Goal: Task Accomplishment & Management: Use online tool/utility

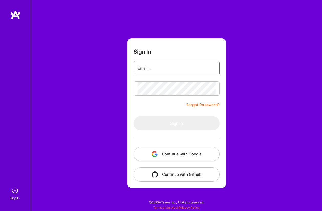
type input "[PERSON_NAME][EMAIL_ADDRESS][PERSON_NAME][DOMAIN_NAME]"
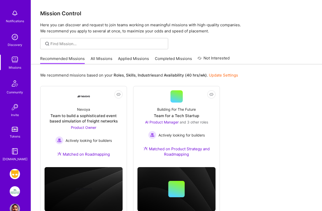
scroll to position [22, 0]
click at [13, 175] on img at bounding box center [15, 173] width 10 height 10
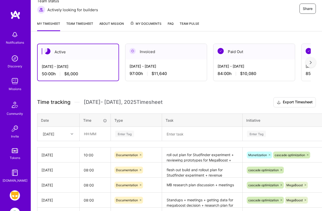
scroll to position [77, 0]
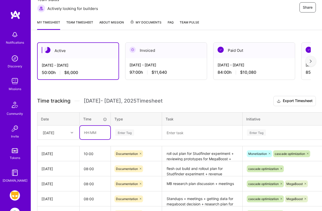
click at [86, 132] on input "text" at bounding box center [95, 133] width 30 height 14
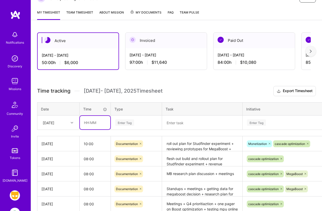
scroll to position [90, 0]
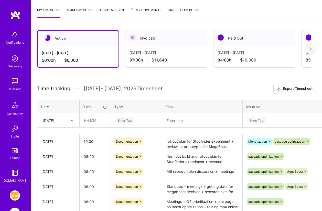
click at [72, 120] on icon at bounding box center [72, 120] width 3 height 3
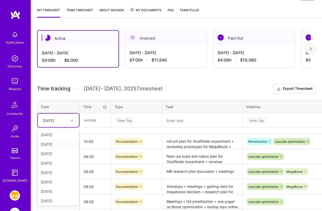
click at [52, 144] on div "[DATE]" at bounding box center [58, 144] width 41 height 9
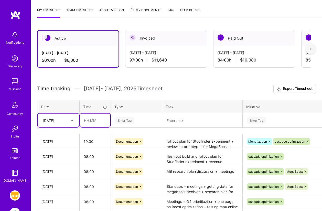
click at [84, 118] on input "text" at bounding box center [95, 121] width 30 height 14
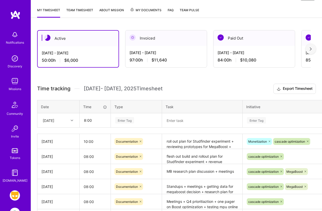
type input "08:00"
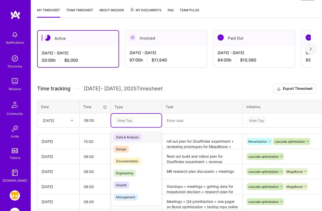
click at [120, 119] on div "Enter Tag" at bounding box center [124, 121] width 19 height 8
click at [123, 162] on span "Documentation" at bounding box center [127, 161] width 27 height 7
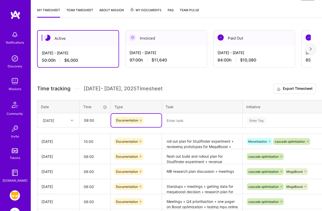
click at [172, 121] on textarea at bounding box center [201, 120] width 79 height 13
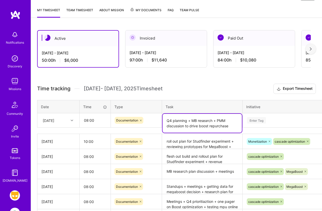
type textarea "Q4 planning + MB research + PMM discussion to drive boost repurchase"
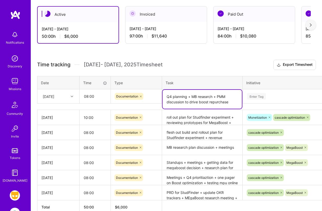
click at [259, 103] on div "Enter Tag" at bounding box center [290, 96] width 94 height 13
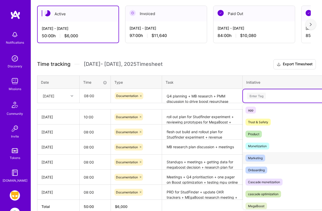
scroll to position [14, 0]
click at [263, 195] on div "cascade optimization" at bounding box center [263, 193] width 30 height 5
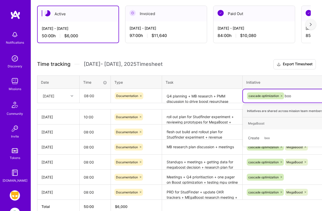
type input "boos"
click at [259, 123] on div "MegaBoost" at bounding box center [256, 123] width 16 height 5
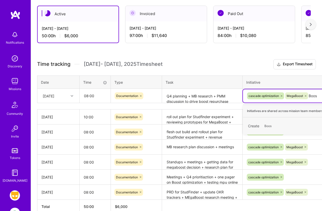
type input "Boost"
click at [269, 126] on span "Boost" at bounding box center [268, 126] width 13 height 7
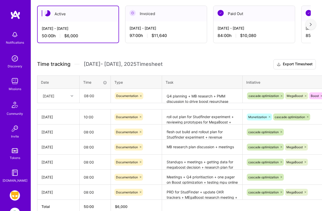
click at [248, 65] on h3 "Time tracking [DATE] - [DATE] Timesheet Export Timesheet" at bounding box center [176, 64] width 278 height 10
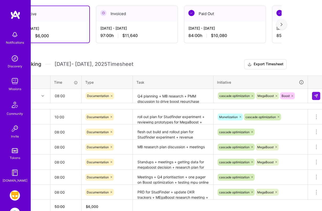
scroll to position [114, 32]
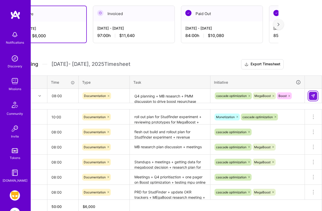
click at [315, 95] on button at bounding box center [313, 96] width 8 height 8
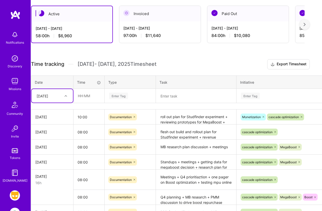
scroll to position [114, 0]
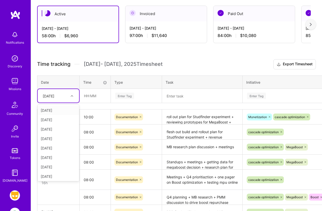
click at [73, 97] on icon at bounding box center [72, 96] width 3 height 3
click at [52, 176] on div "[DATE]" at bounding box center [58, 175] width 41 height 9
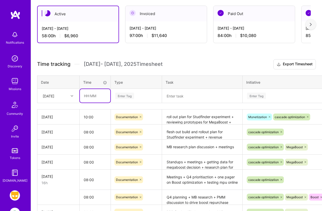
click at [85, 96] on input "text" at bounding box center [95, 96] width 30 height 14
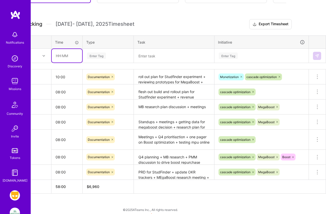
scroll to position [129, 28]
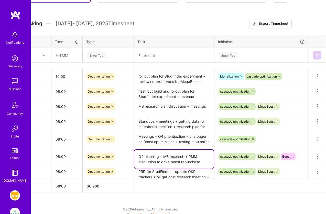
click at [146, 159] on textarea "Q4 planning + MB research + PMM discussion to drive boost repurchase" at bounding box center [173, 159] width 79 height 19
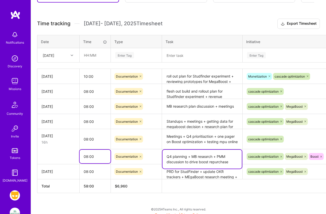
click at [99, 156] on input "08:00" at bounding box center [95, 157] width 31 height 14
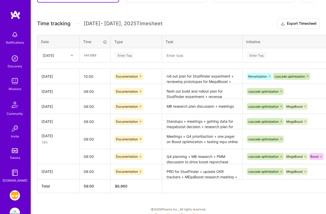
scroll to position [133, 0]
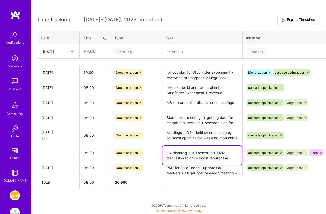
click at [176, 155] on textarea "Q4 planning + MB research + PMM discussion to drive boost repurchase" at bounding box center [201, 155] width 79 height 19
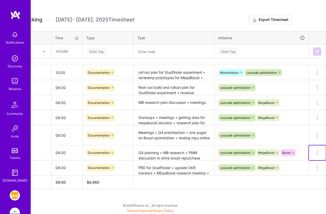
click at [320, 152] on icon at bounding box center [317, 153] width 6 height 6
click at [306, 162] on button "Delete row" at bounding box center [304, 162] width 27 height 13
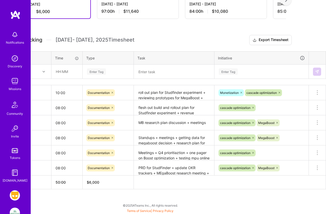
scroll to position [113, 0]
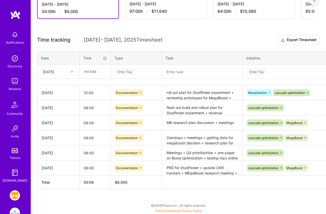
click at [71, 71] on icon at bounding box center [72, 72] width 3 height 3
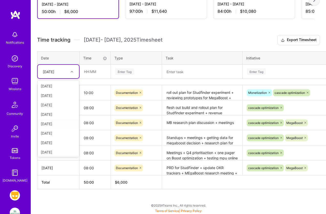
scroll to position [10, 0]
click at [57, 152] on div "[DATE]" at bounding box center [58, 151] width 41 height 9
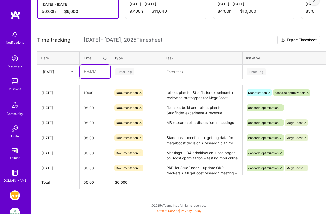
click at [86, 73] on input "text" at bounding box center [95, 72] width 30 height 14
type input "08:00"
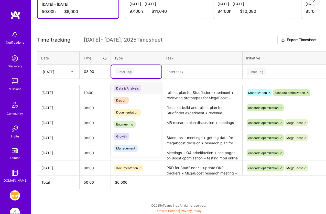
click at [125, 72] on div "Enter Tag" at bounding box center [124, 72] width 19 height 8
click at [125, 111] on span "Documentation" at bounding box center [127, 112] width 27 height 7
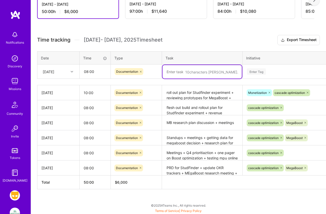
click at [172, 73] on textarea at bounding box center [201, 72] width 79 height 14
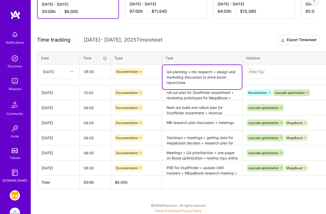
type textarea "Q4 planning + mb research + design and marketing discussion to drive boost repu…"
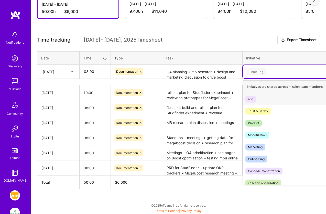
click at [256, 71] on div "Enter Tag" at bounding box center [256, 72] width 19 height 8
click at [265, 181] on div "cascade optimization" at bounding box center [263, 183] width 30 height 5
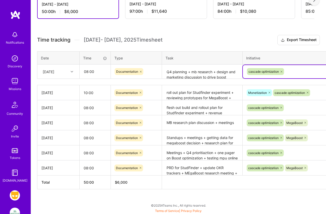
click at [288, 71] on div "cascade optimization" at bounding box center [289, 72] width 86 height 8
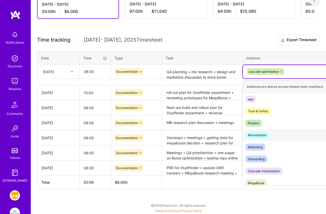
scroll to position [16, 0]
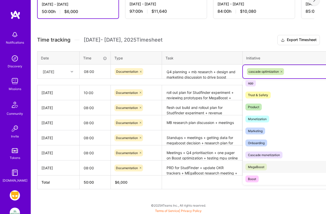
click at [257, 166] on div "MegaBoost" at bounding box center [256, 167] width 16 height 5
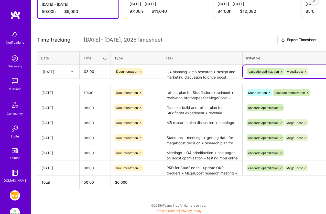
click at [313, 71] on div "cascade optimization MegaBoost" at bounding box center [289, 72] width 86 height 8
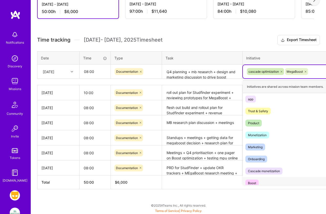
click at [254, 182] on div "Boost" at bounding box center [252, 183] width 8 height 5
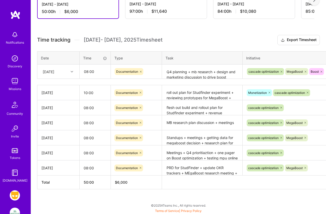
click at [287, 56] on div "Initiative" at bounding box center [289, 58] width 87 height 6
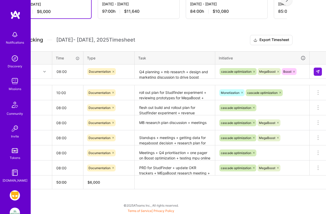
scroll to position [113, 28]
click at [317, 71] on img at bounding box center [317, 72] width 4 height 4
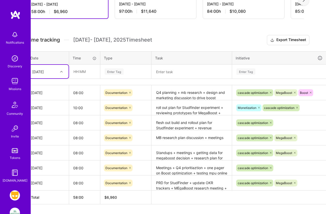
scroll to position [113, 0]
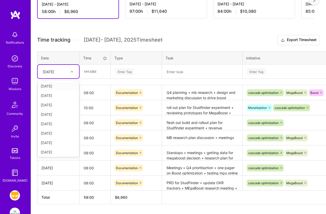
click at [73, 71] on div at bounding box center [73, 72] width 8 height 7
click at [52, 151] on div "[DATE]" at bounding box center [58, 151] width 41 height 9
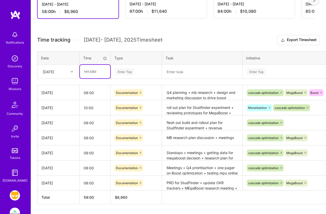
click at [86, 71] on input "text" at bounding box center [95, 72] width 30 height 14
type input "10:00"
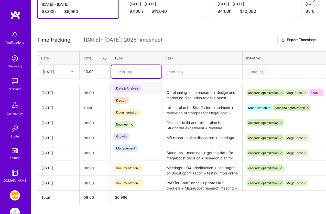
click at [124, 71] on div "Enter Tag" at bounding box center [124, 72] width 19 height 8
click at [125, 112] on span "Documentation" at bounding box center [127, 112] width 27 height 7
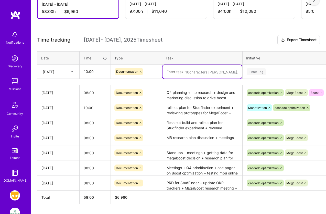
click at [170, 72] on textarea at bounding box center [201, 72] width 79 height 14
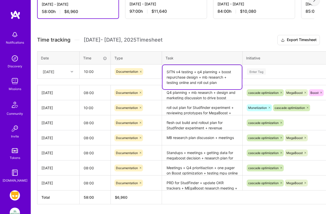
type textarea "SITN v4 testing + q4 planning + boost repurchase design + mb research + testing…"
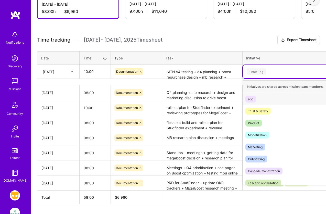
click at [258, 71] on div "Enter Tag" at bounding box center [256, 72] width 19 height 8
click at [266, 183] on div "cascade optimization" at bounding box center [263, 183] width 30 height 5
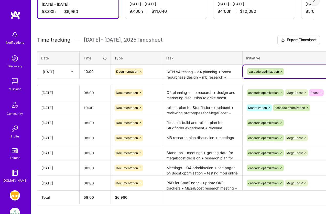
click at [288, 70] on div "cascade optimization" at bounding box center [289, 72] width 86 height 8
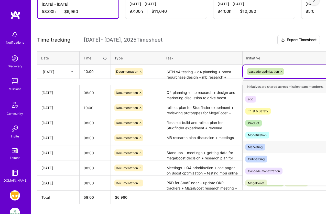
scroll to position [16, 0]
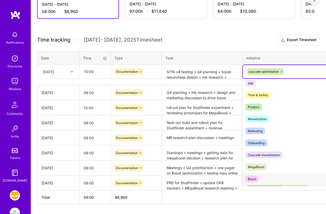
click at [254, 180] on div "Boost" at bounding box center [252, 179] width 8 height 5
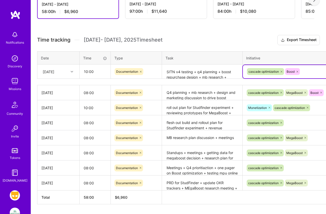
click at [253, 44] on h3 "Time tracking [DATE] - [DATE] Timesheet Export Timesheet" at bounding box center [178, 40] width 282 height 10
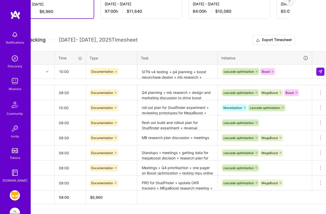
scroll to position [113, 28]
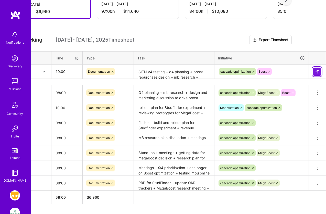
click at [314, 71] on button at bounding box center [317, 72] width 8 height 8
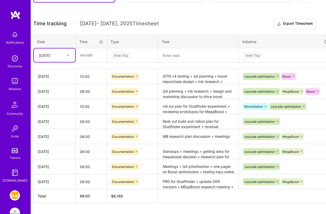
scroll to position [129, 0]
